Goal: Task Accomplishment & Management: Manage account settings

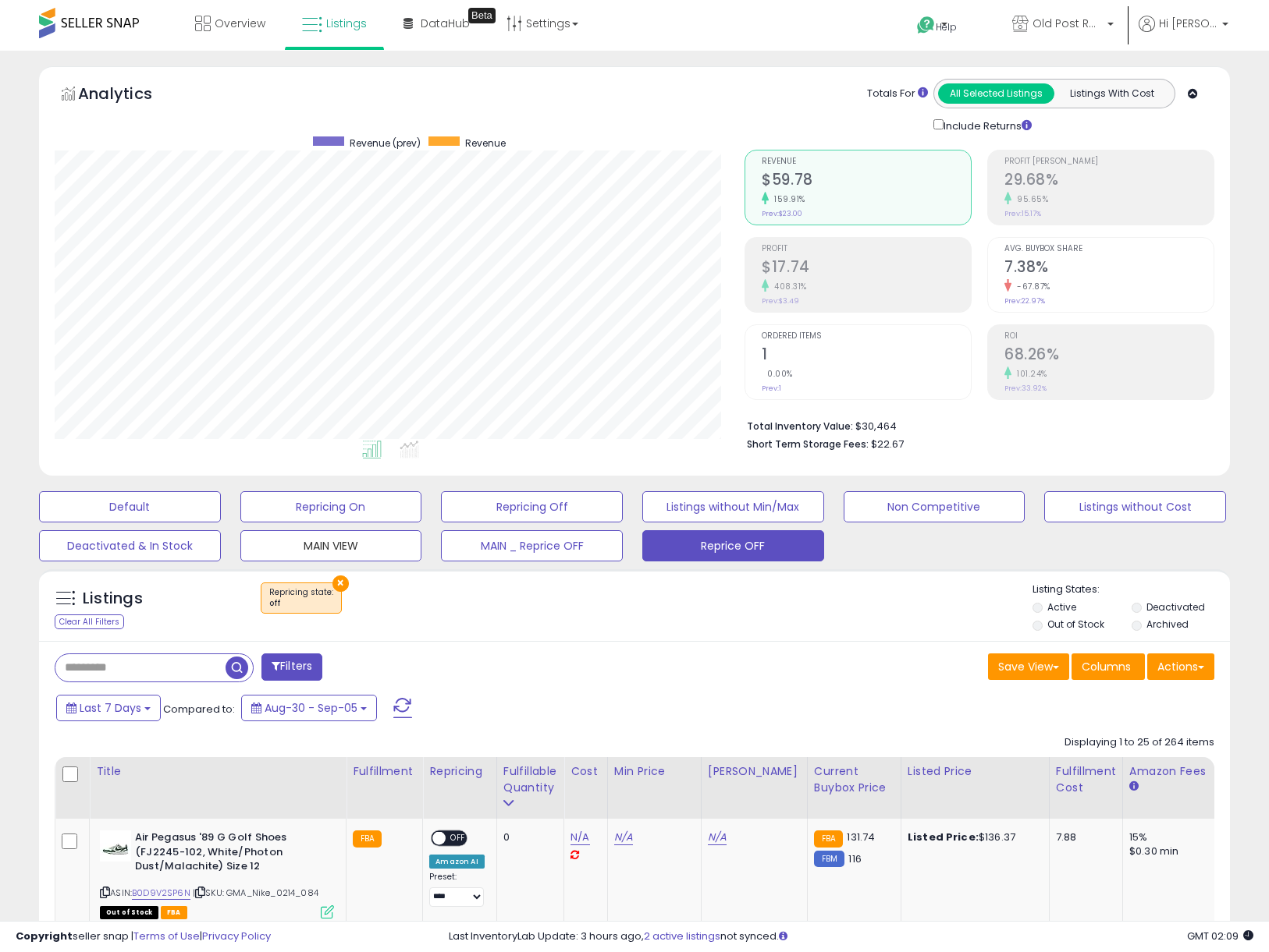
click at [328, 541] on button "MAIN VIEW" at bounding box center [331, 545] width 182 height 31
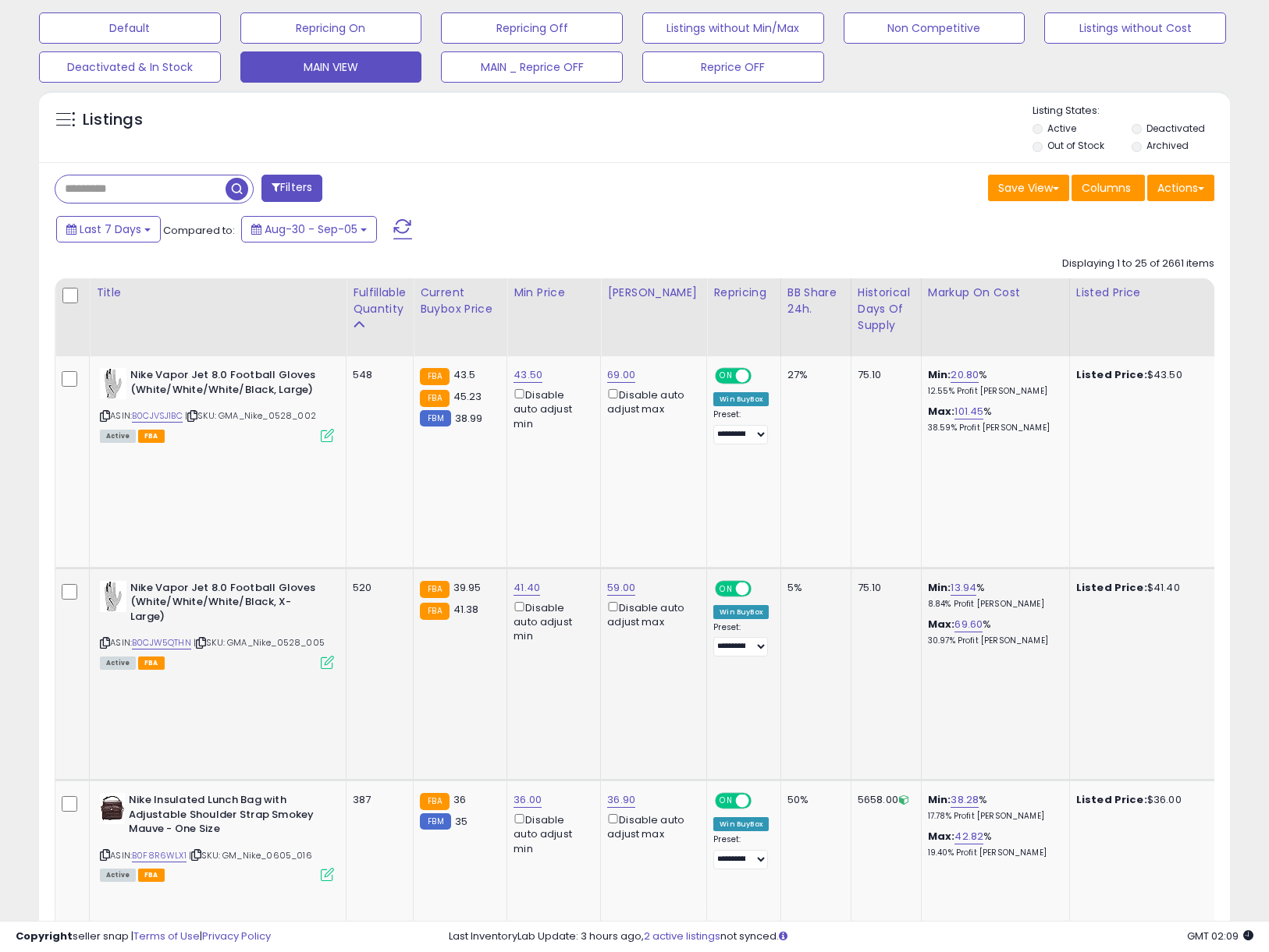
scroll to position [480, 0]
click at [529, 579] on link "41.40" at bounding box center [527, 587] width 26 height 16
type input "****"
click button "submit" at bounding box center [575, 439] width 26 height 23
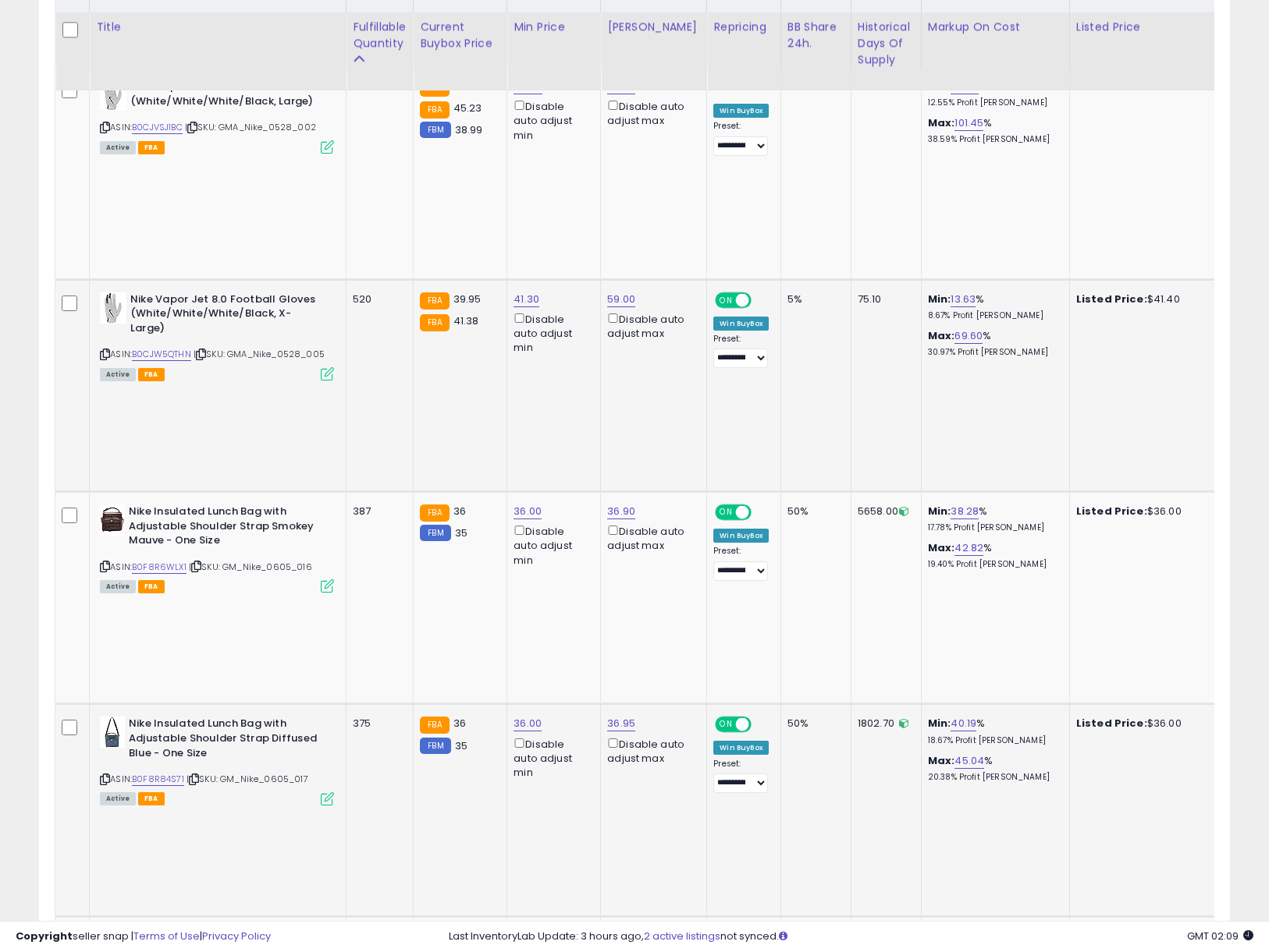
scroll to position [781, 0]
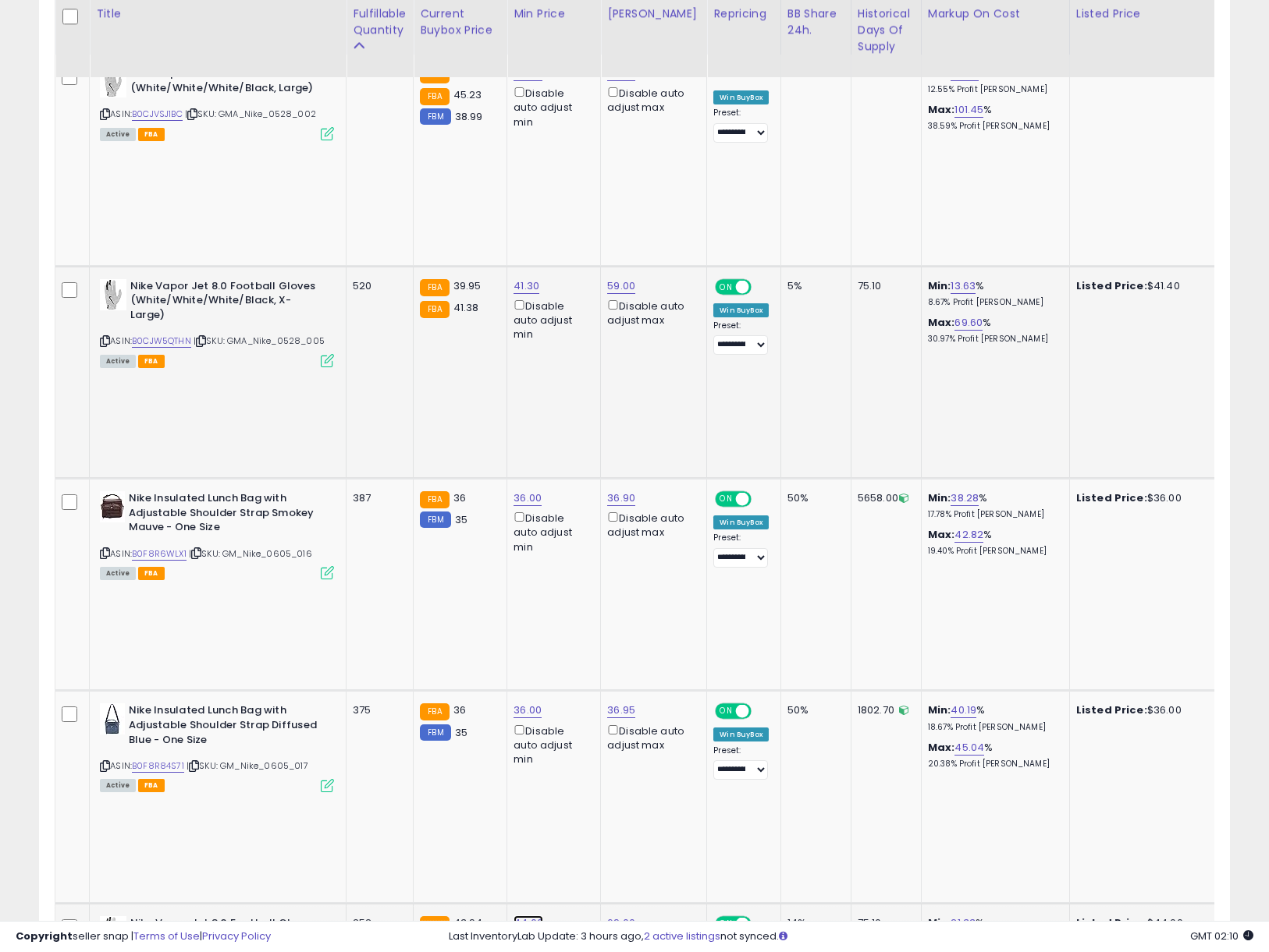
click at [527, 915] on link "44.00" at bounding box center [529, 923] width 30 height 16
type input "****"
click button "submit" at bounding box center [577, 479] width 26 height 23
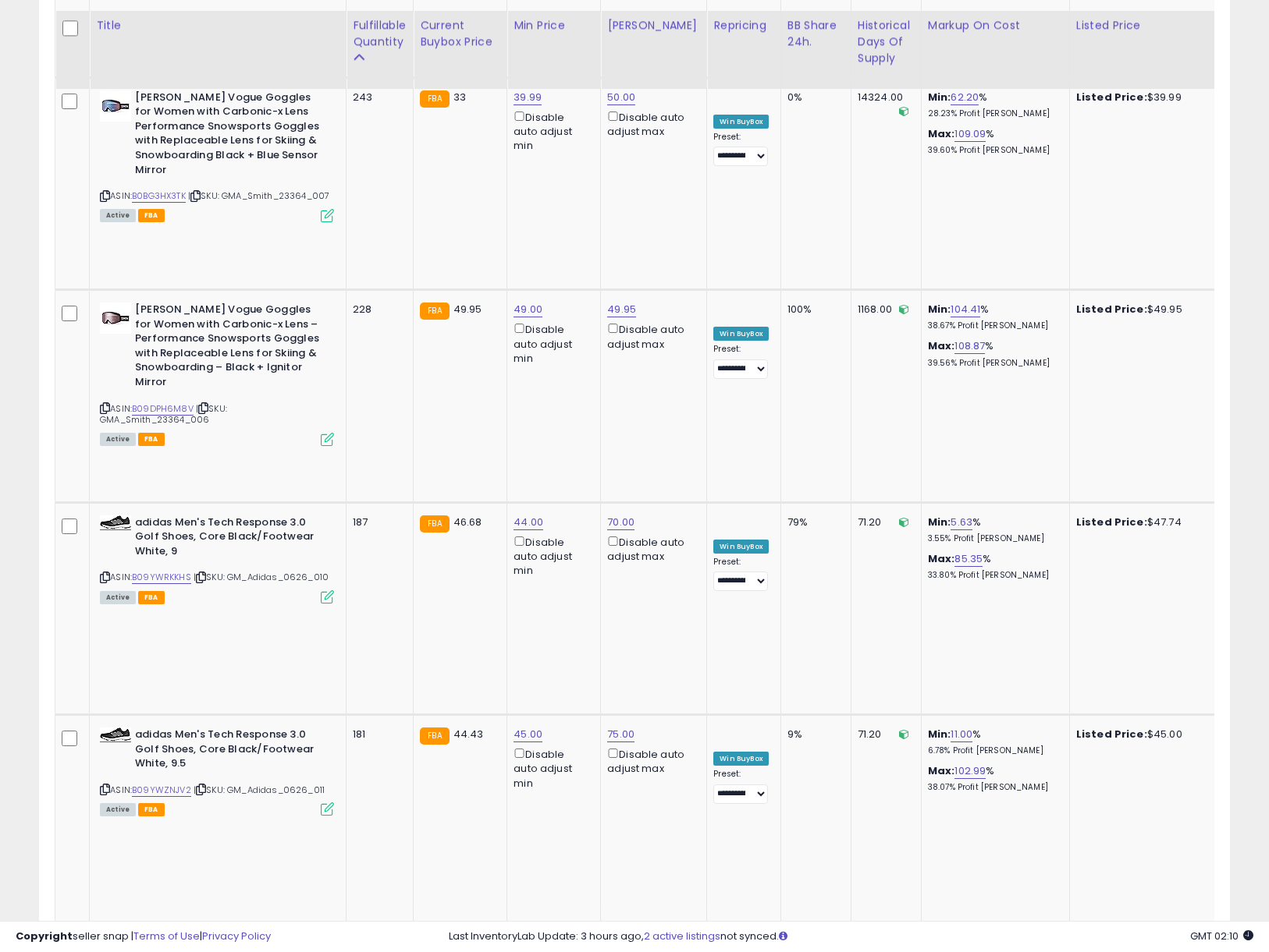
scroll to position [2048, 0]
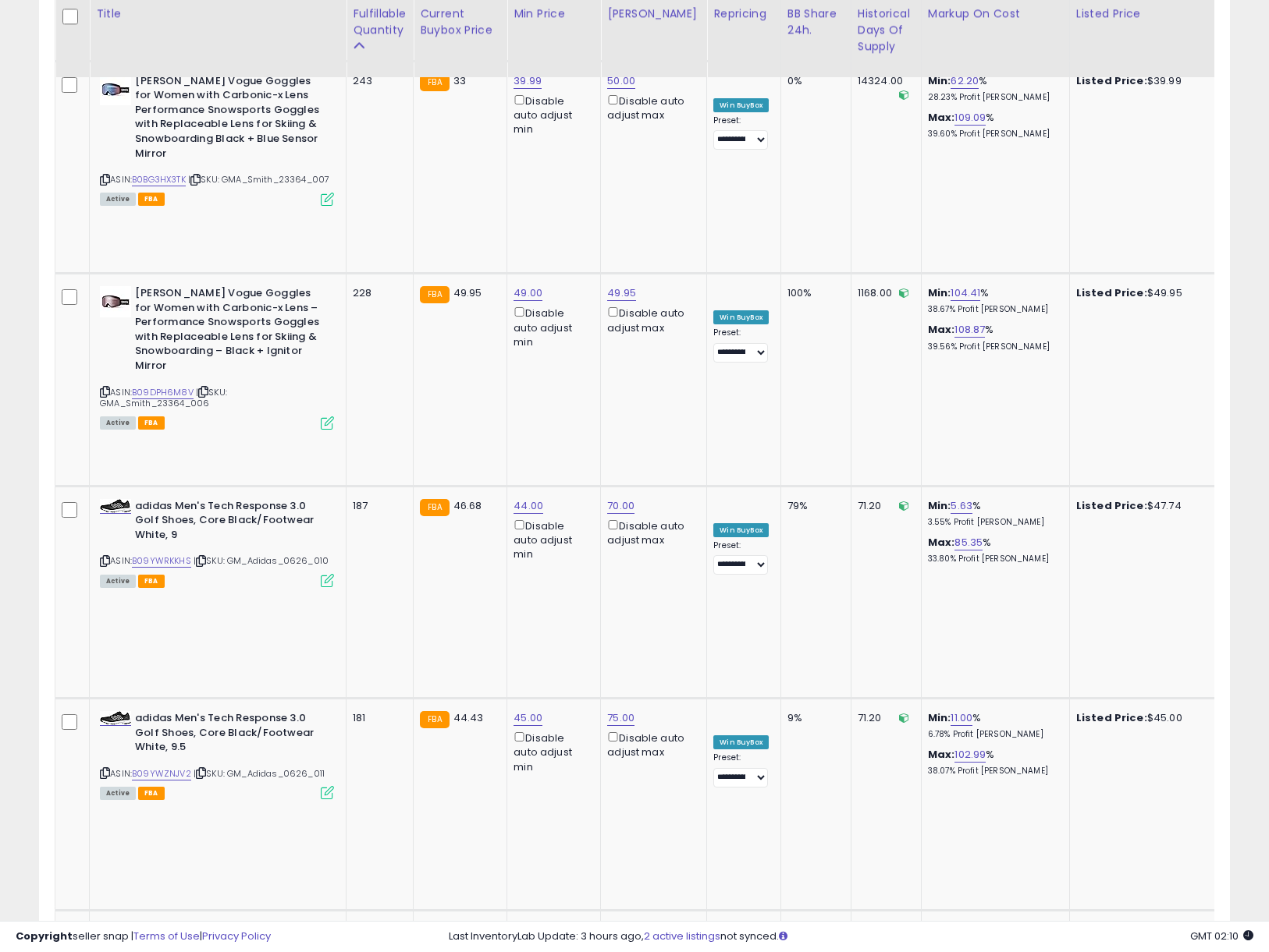
drag, startPoint x: 424, startPoint y: 379, endPoint x: 347, endPoint y: 379, distance: 77.0
type input "**"
click button "submit" at bounding box center [578, 377] width 26 height 23
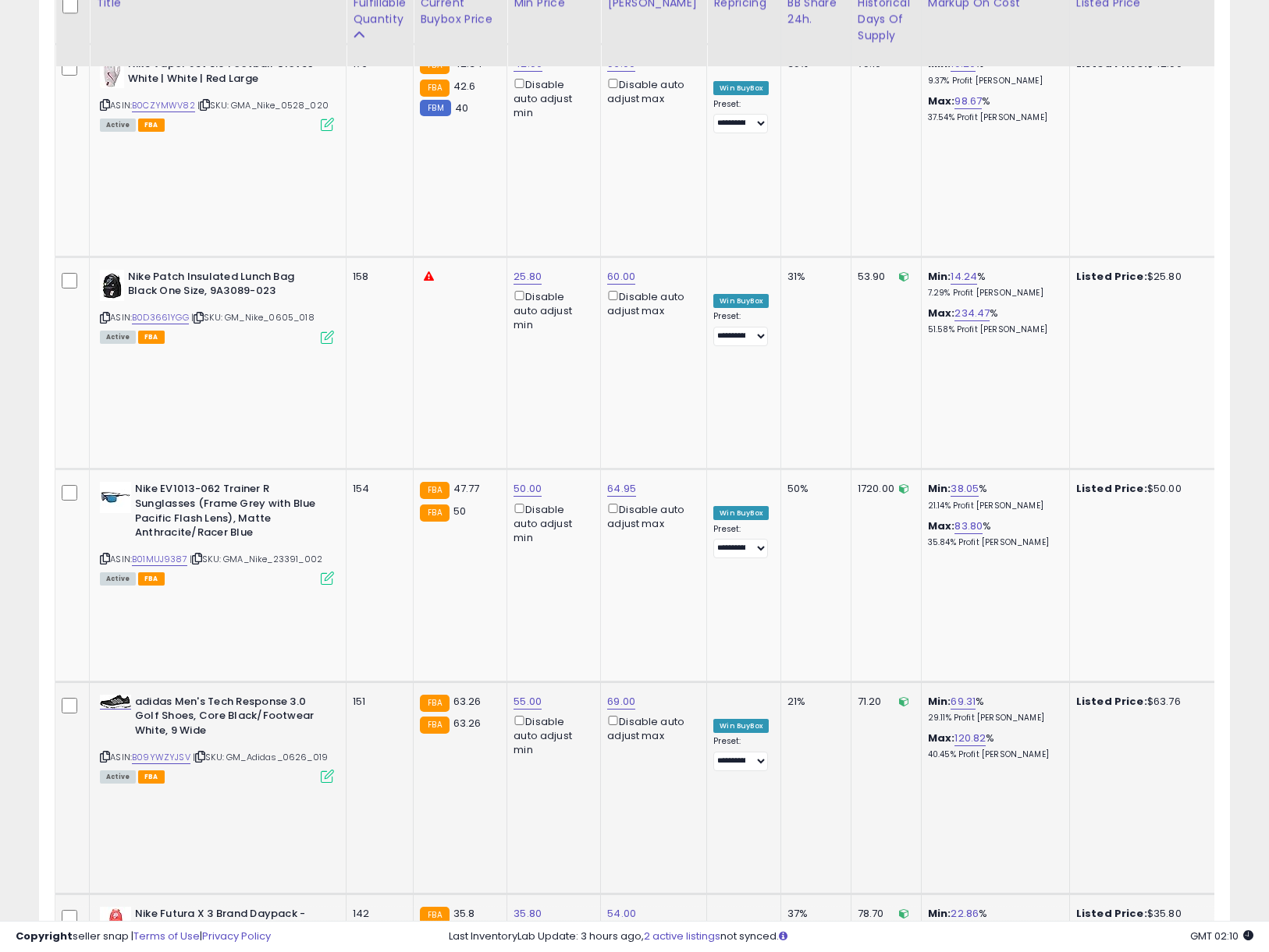
scroll to position [2925, 0]
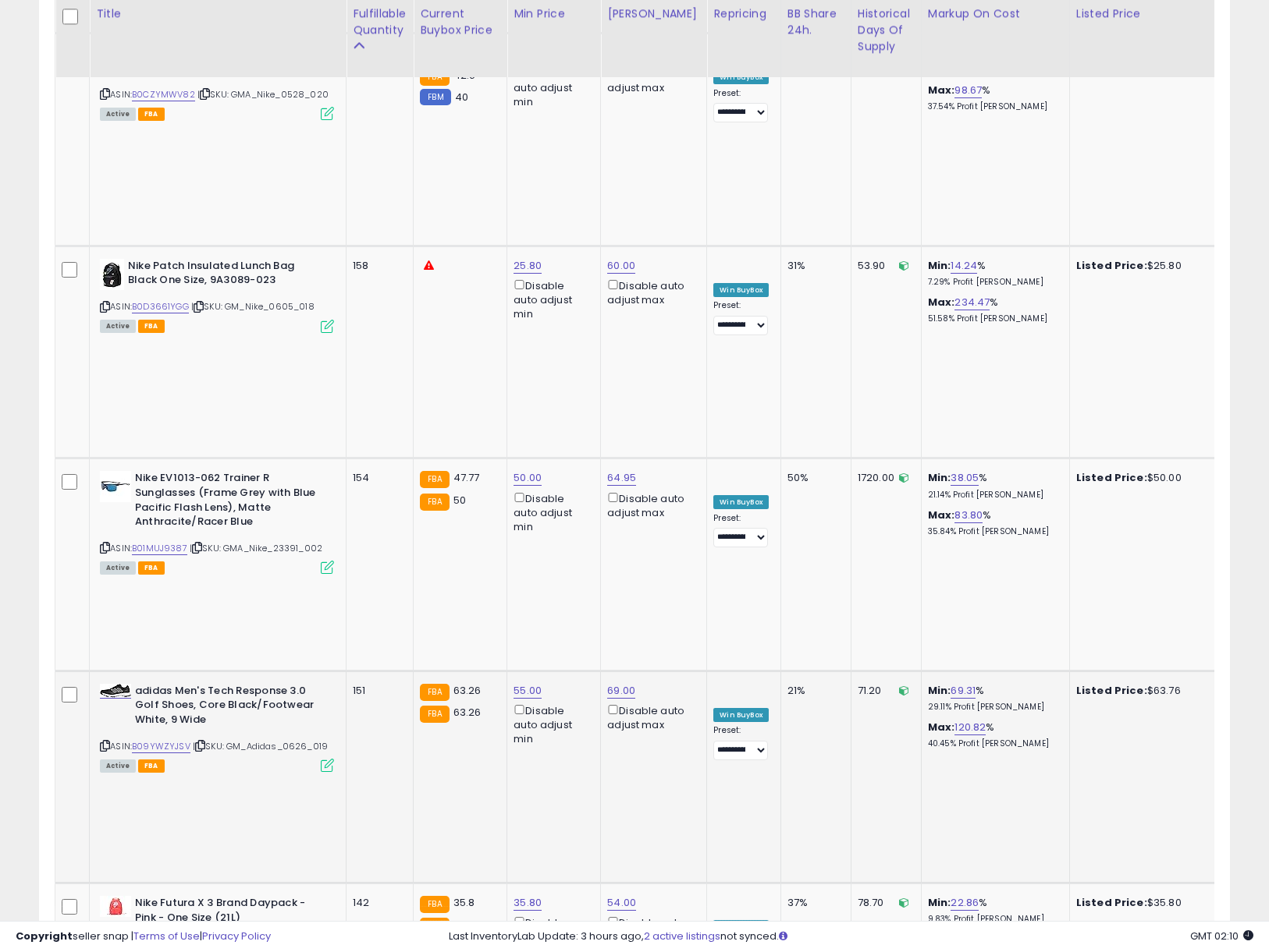
drag, startPoint x: 452, startPoint y: 385, endPoint x: 421, endPoint y: 384, distance: 31.0
click at [421, 384] on input "*****" at bounding box center [489, 388] width 139 height 26
drag, startPoint x: 611, startPoint y: 393, endPoint x: 603, endPoint y: 425, distance: 33.0
click at [611, 393] on button "button" at bounding box center [609, 386] width 26 height 23
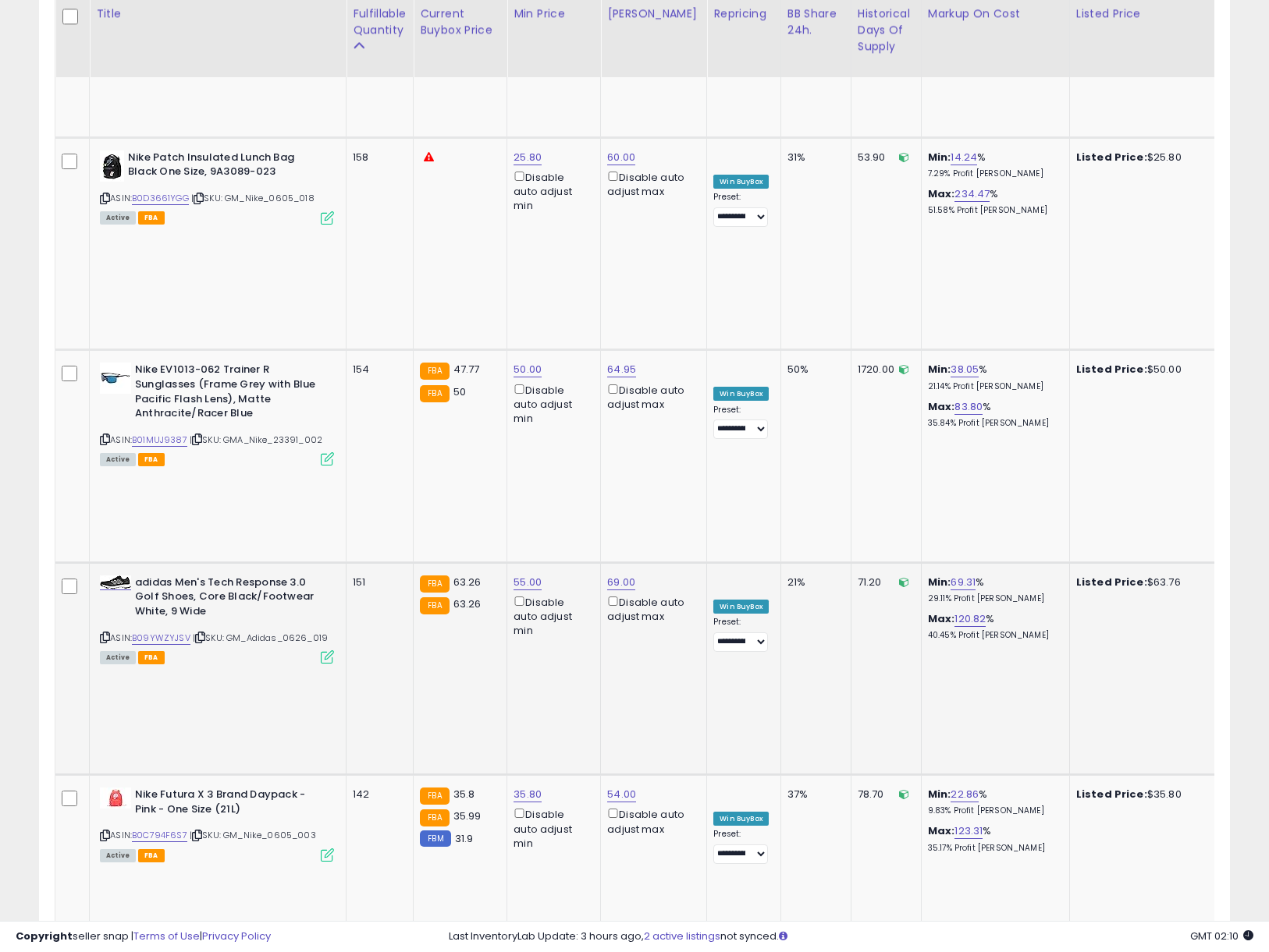
scroll to position [3046, 0]
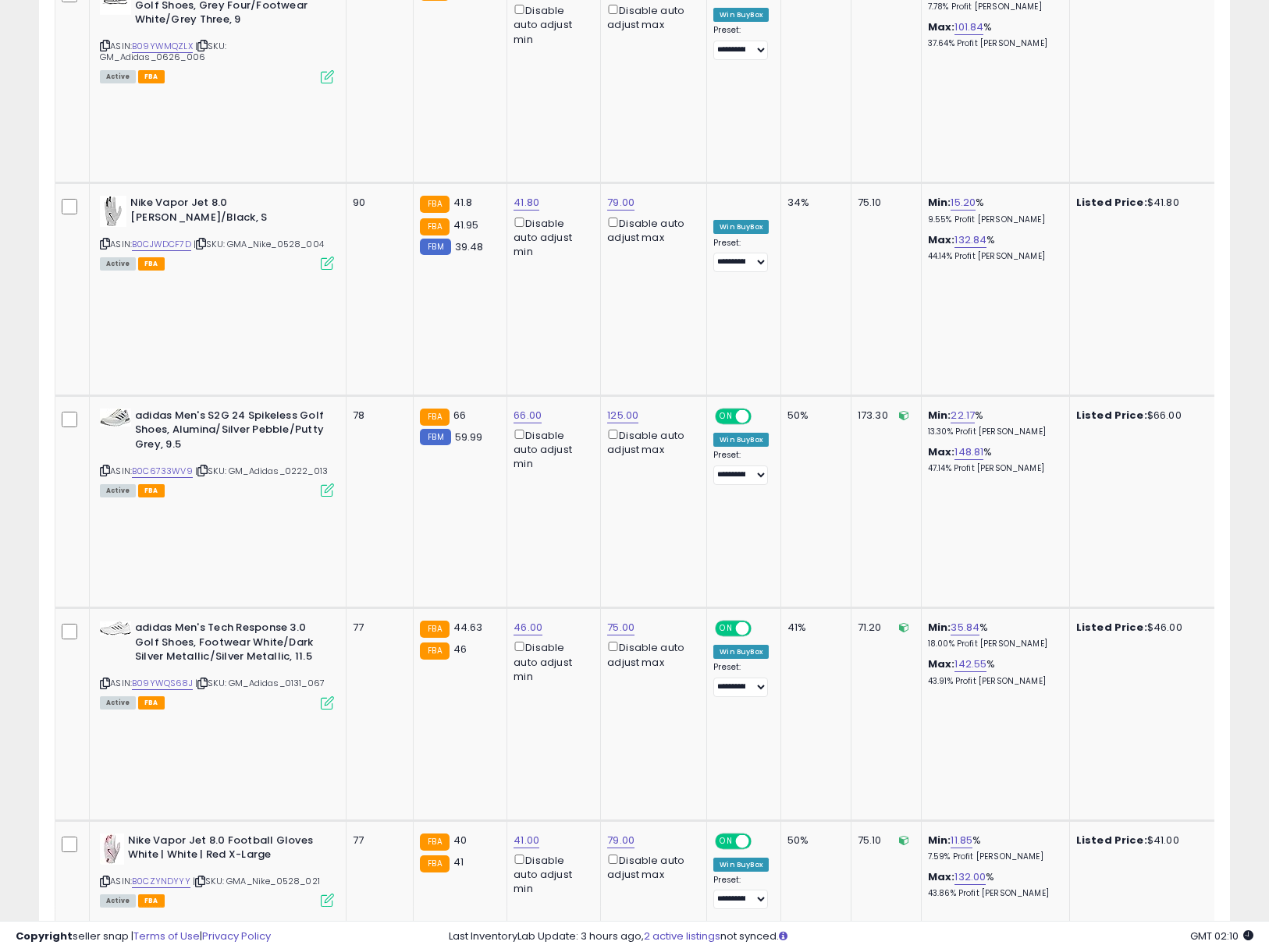
scroll to position [1307, 0]
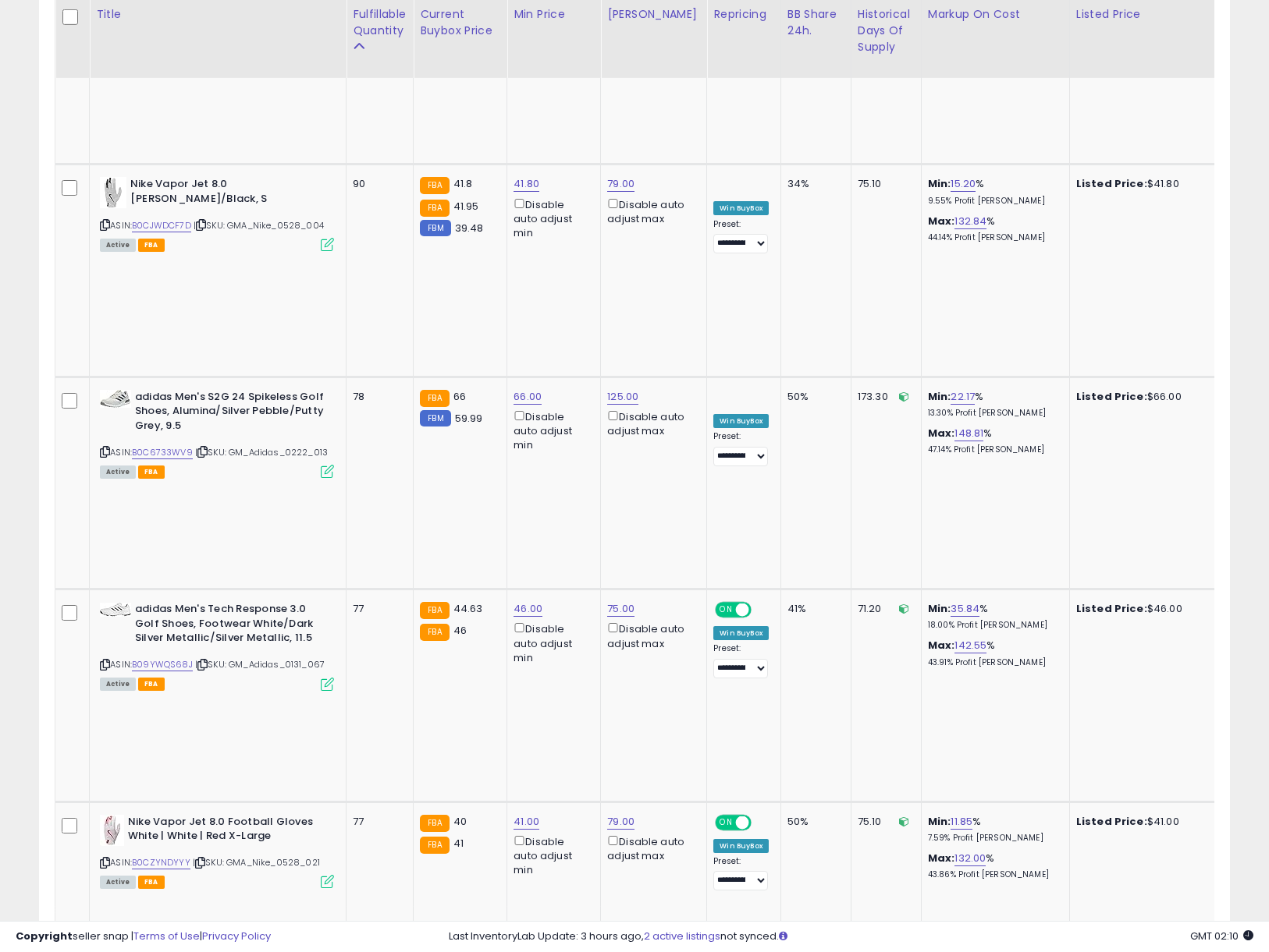
drag, startPoint x: 415, startPoint y: 415, endPoint x: 384, endPoint y: 414, distance: 31.0
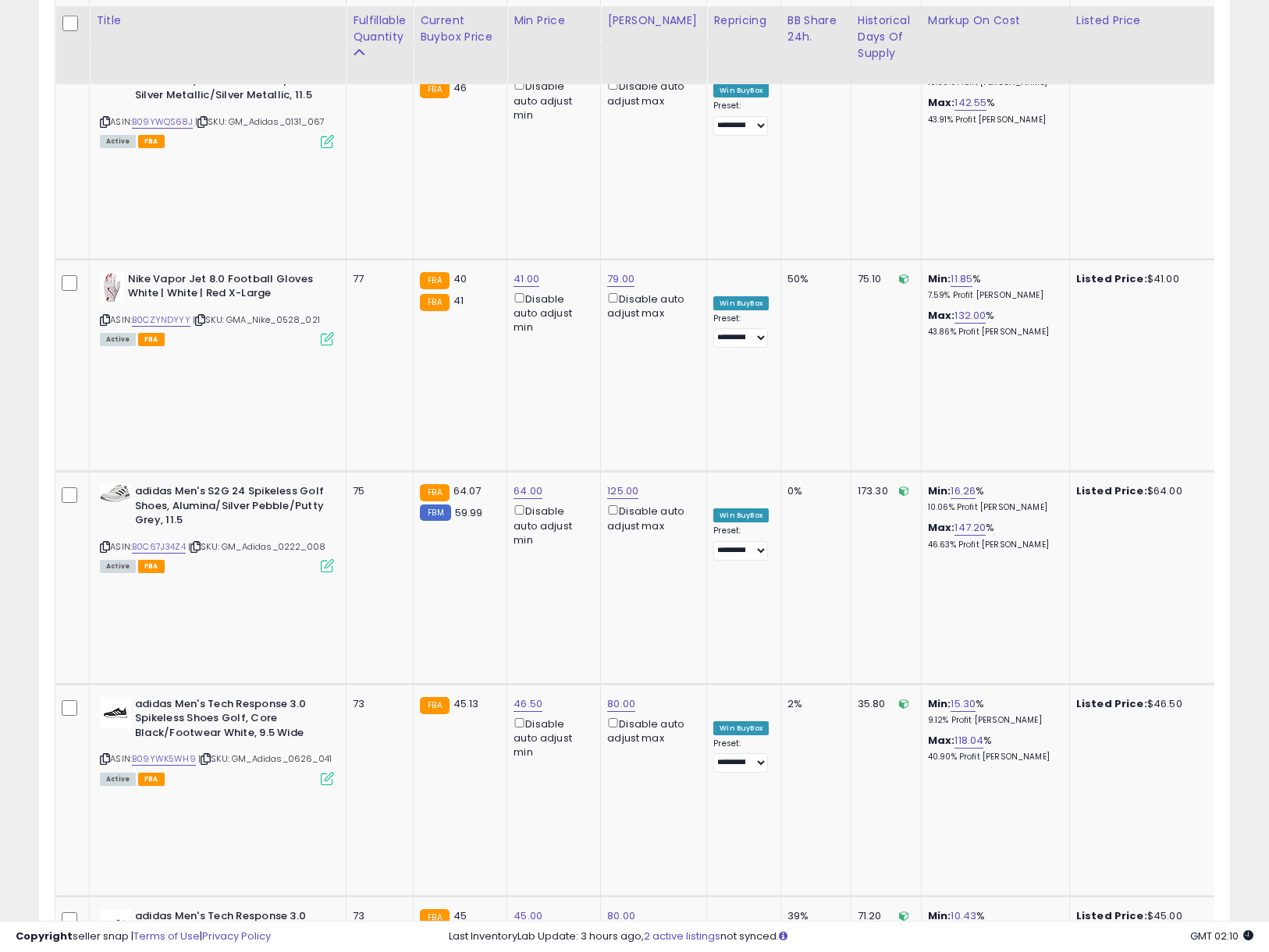
scroll to position [1862, 0]
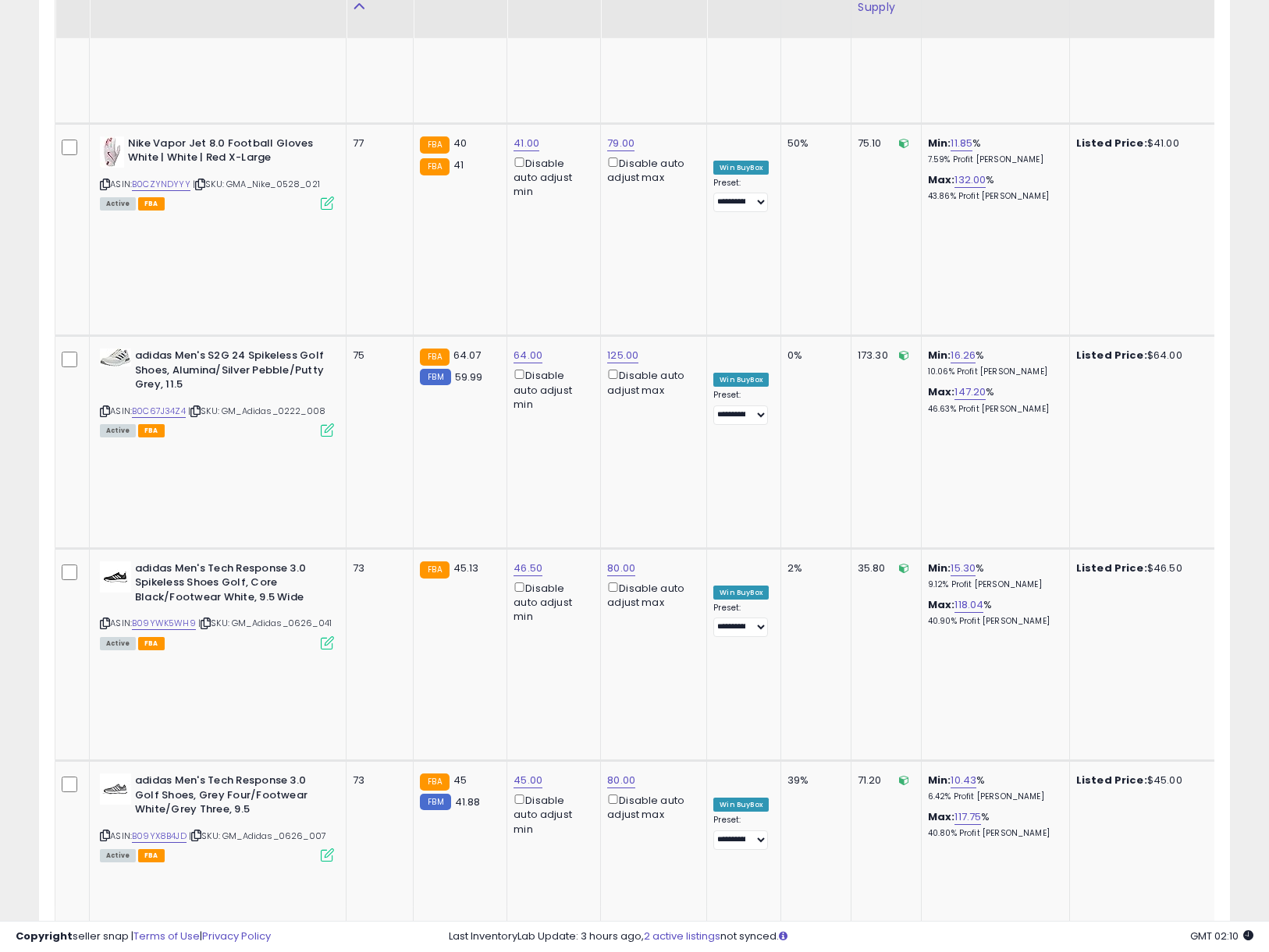
scroll to position [1986, 0]
